Goal: Check status: Check status

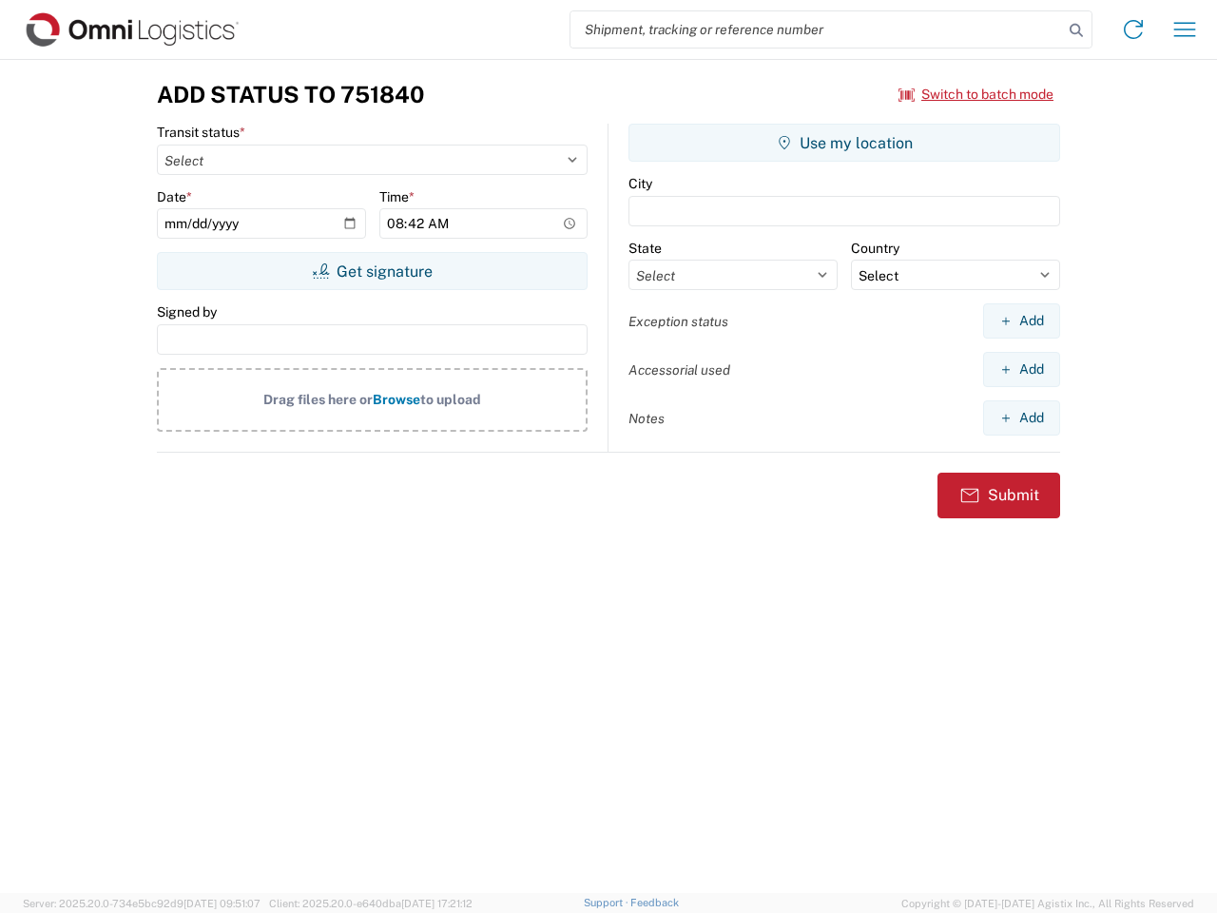
click at [817, 29] on input "search" at bounding box center [816, 29] width 492 height 36
click at [1076, 30] on icon at bounding box center [1076, 30] width 27 height 27
click at [1133, 29] on icon at bounding box center [1133, 29] width 30 height 30
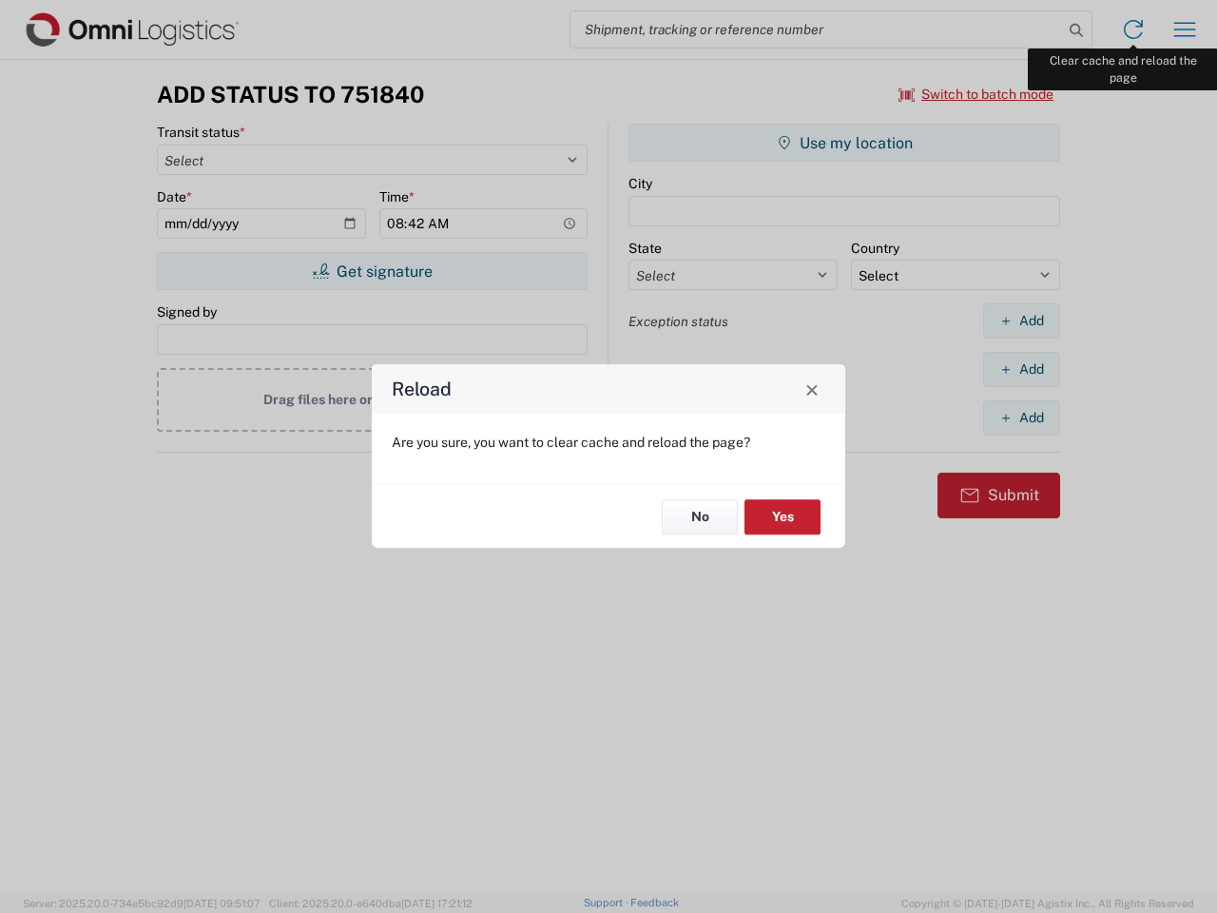
click at [1185, 29] on div "Reload Are you sure, you want to clear cache and reload the page? No Yes" at bounding box center [608, 456] width 1217 height 913
click at [976, 94] on div "Reload Are you sure, you want to clear cache and reload the page? No Yes" at bounding box center [608, 456] width 1217 height 913
click at [372, 271] on div "Reload Are you sure, you want to clear cache and reload the page? No Yes" at bounding box center [608, 456] width 1217 height 913
click at [844, 143] on div "Reload Are you sure, you want to clear cache and reload the page? No Yes" at bounding box center [608, 456] width 1217 height 913
click at [1021, 320] on div "Reload Are you sure, you want to clear cache and reload the page? No Yes" at bounding box center [608, 456] width 1217 height 913
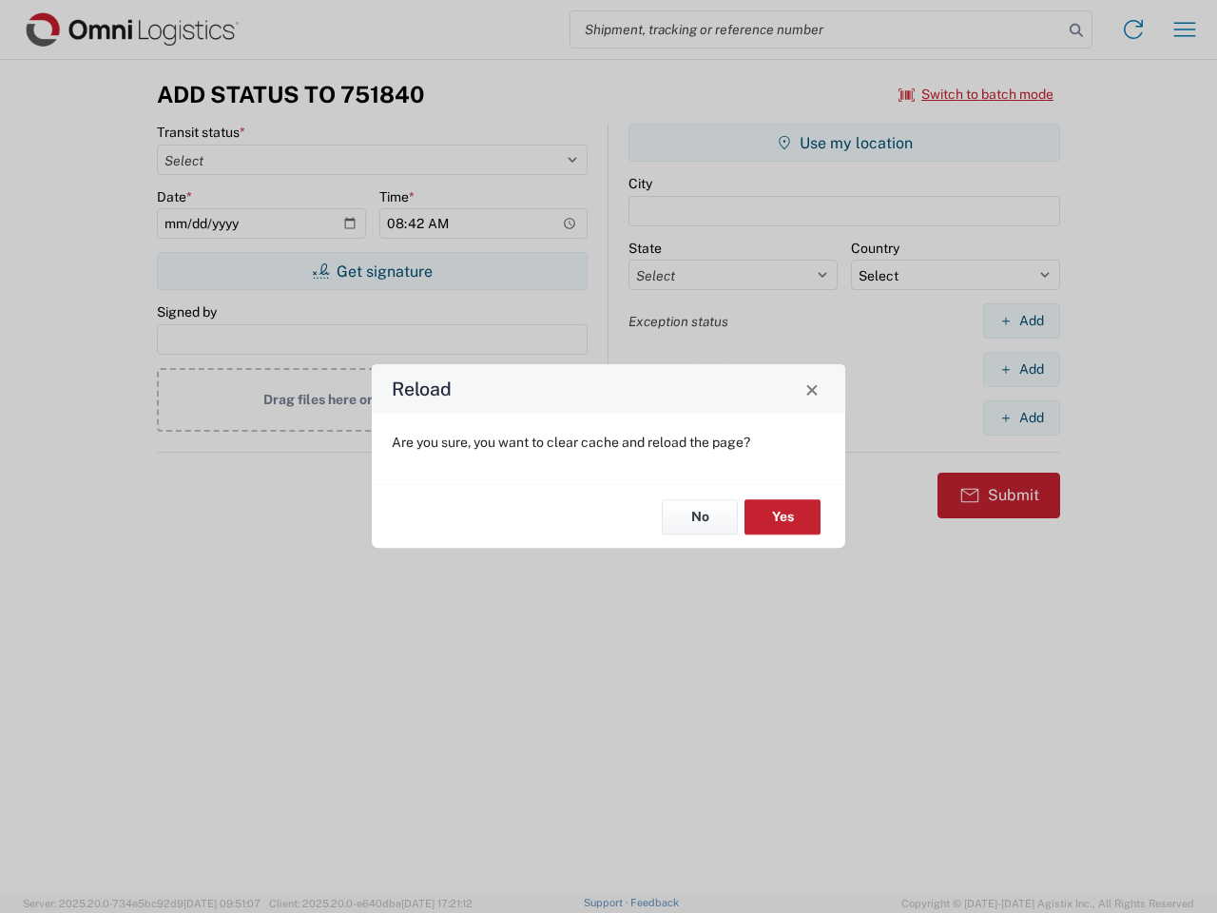
click at [1021, 369] on div "Reload Are you sure, you want to clear cache and reload the page? No Yes" at bounding box center [608, 456] width 1217 height 913
click at [1021, 417] on div "Reload Are you sure, you want to clear cache and reload the page? No Yes" at bounding box center [608, 456] width 1217 height 913
